Goal: Navigation & Orientation: Go to known website

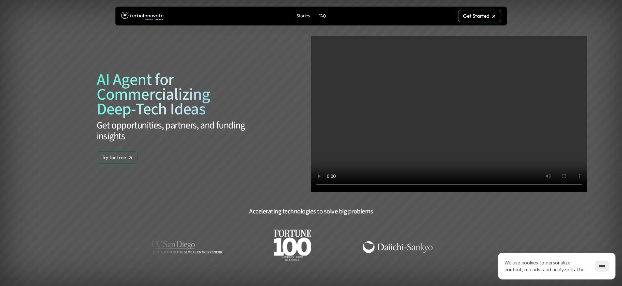
scroll to position [732, 0]
